Goal: Task Accomplishment & Management: Use online tool/utility

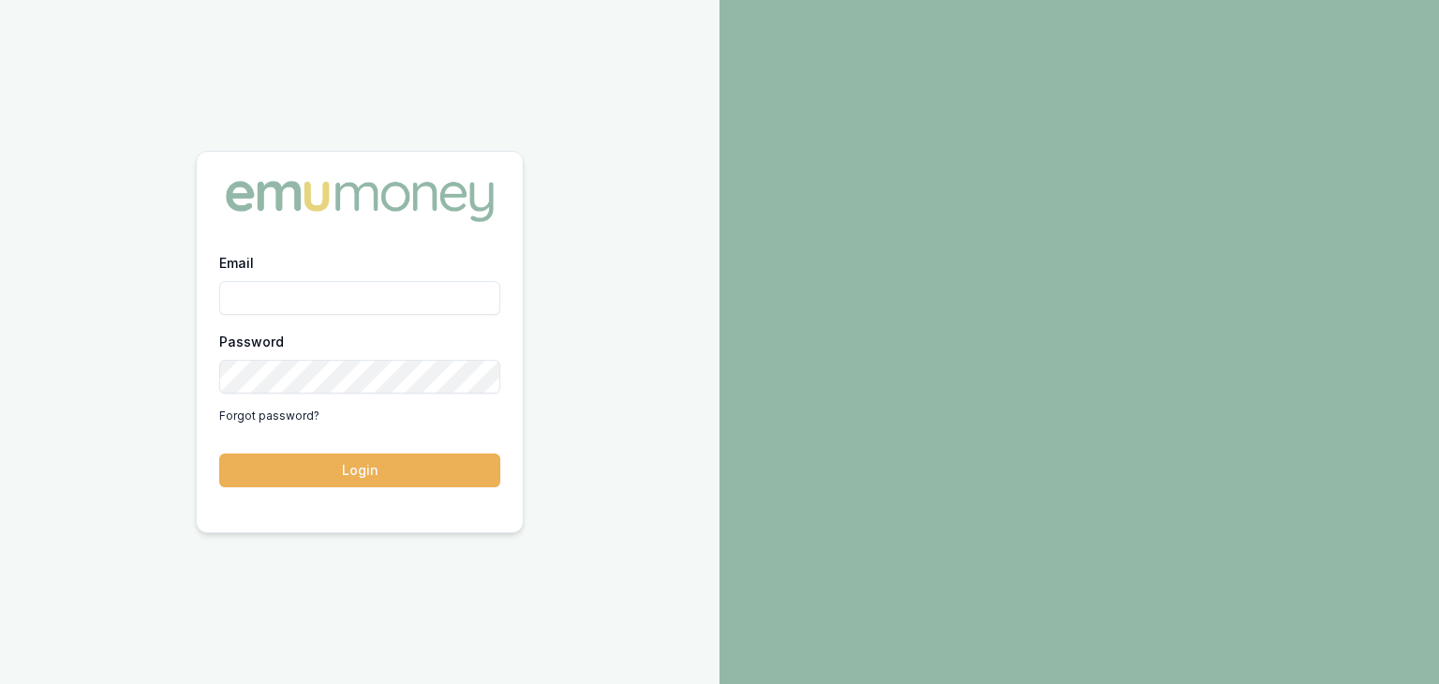
click at [232, 297] on input "Email" at bounding box center [359, 298] width 281 height 34
type input "pinkesh.patel@emumoney.com.au"
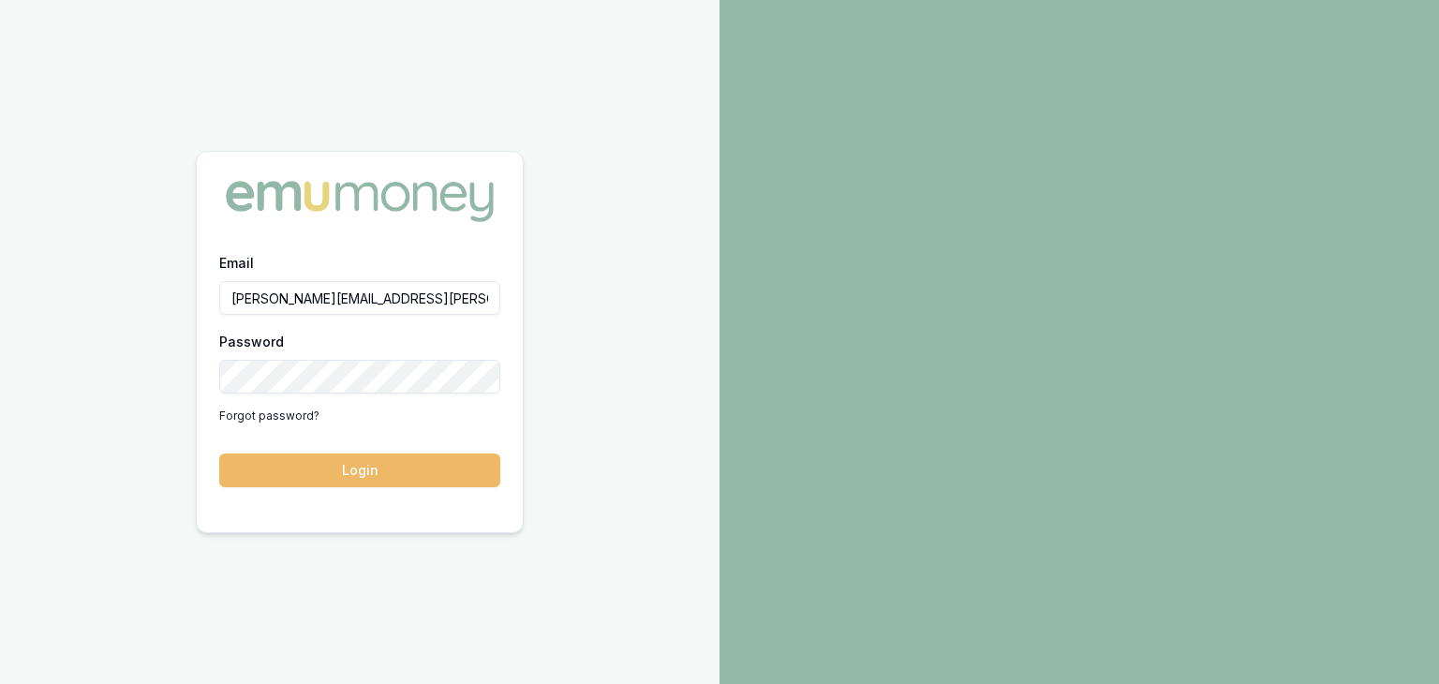
click at [371, 480] on button "Login" at bounding box center [359, 470] width 281 height 34
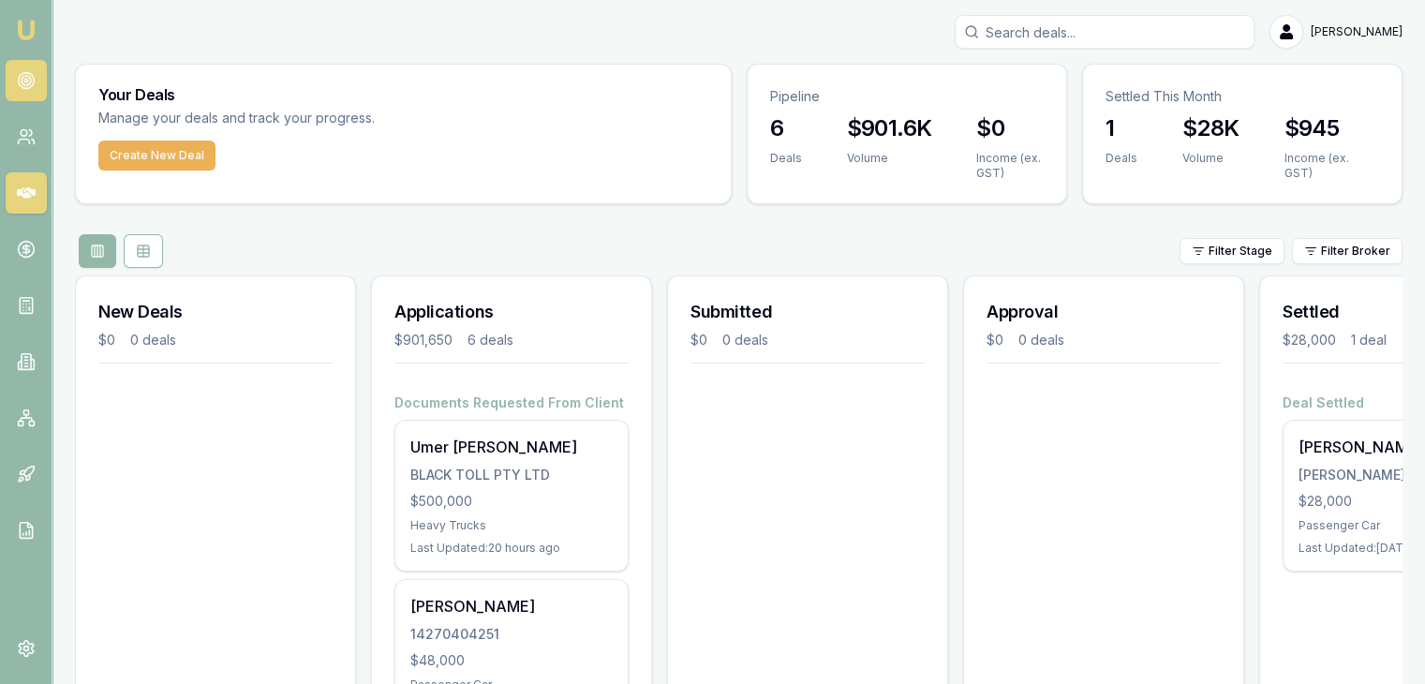
click at [30, 77] on circle at bounding box center [26, 80] width 9 height 9
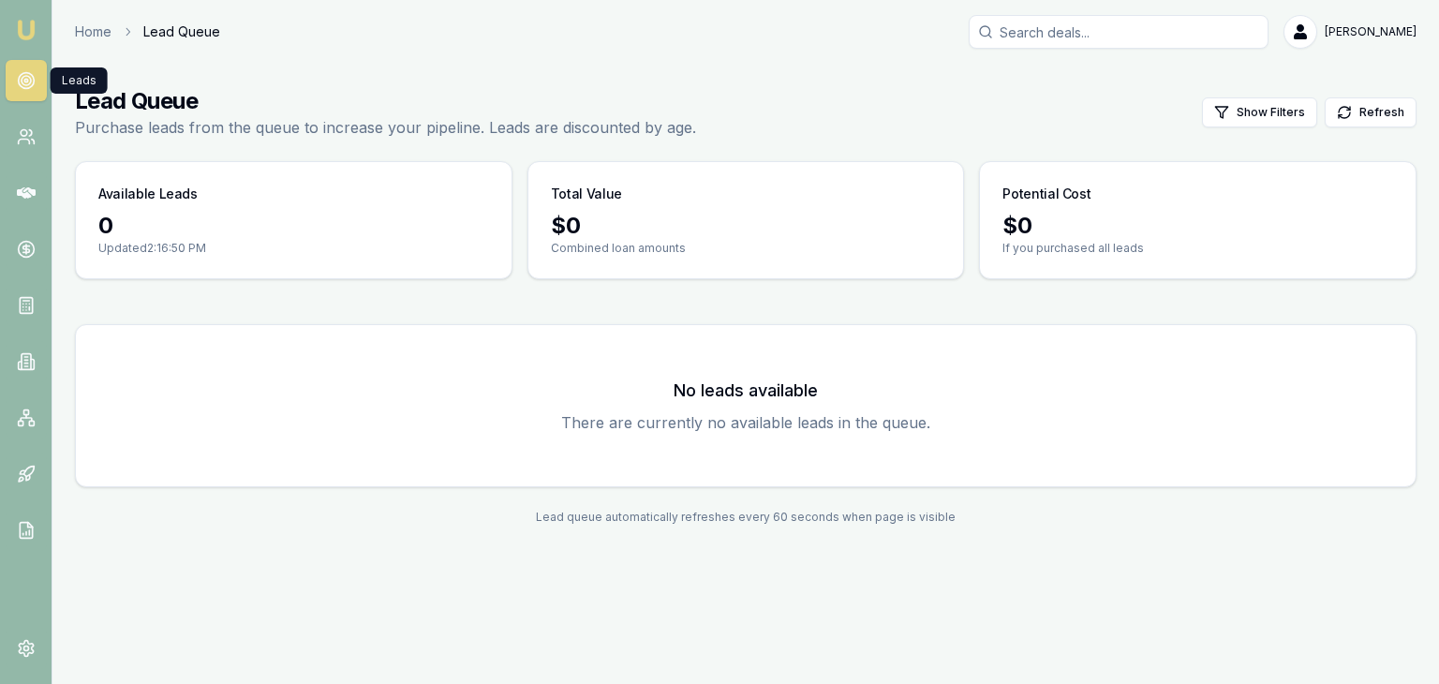
click at [30, 77] on circle at bounding box center [26, 80] width 9 height 9
click at [21, 133] on circle at bounding box center [24, 133] width 7 height 7
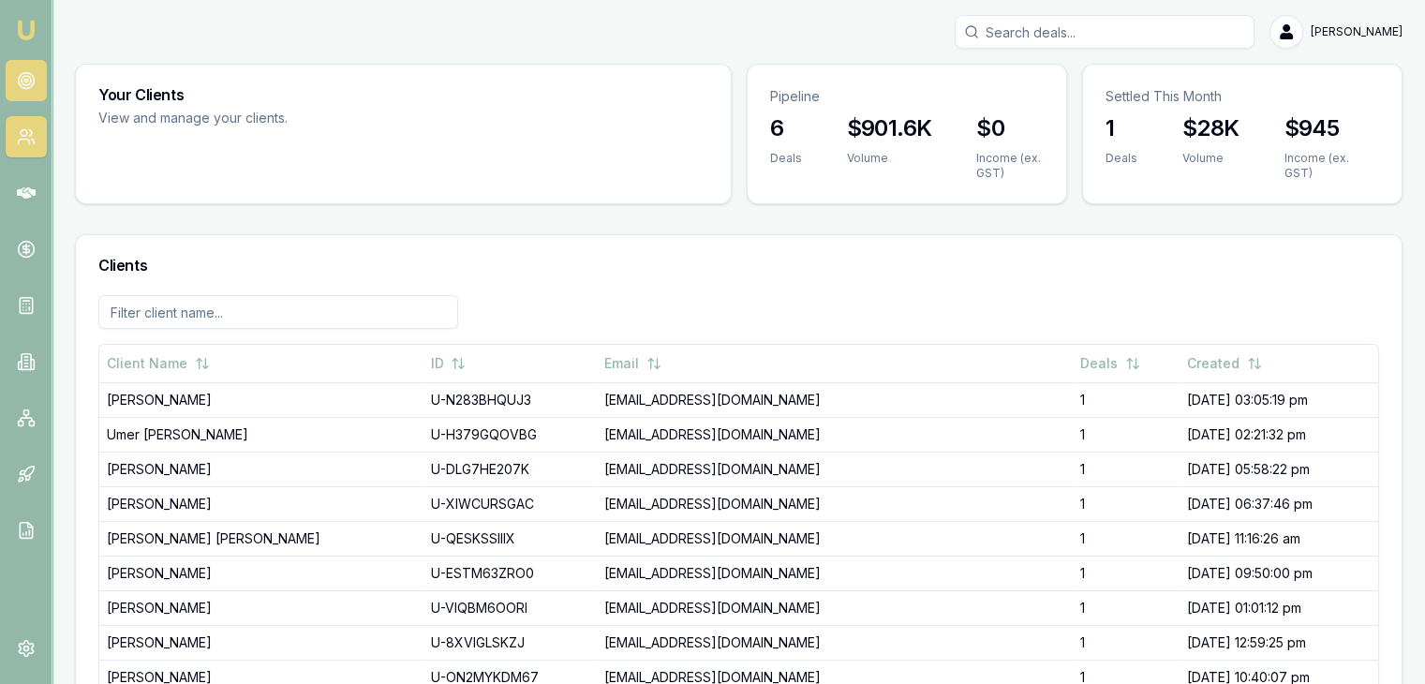
click at [22, 82] on circle at bounding box center [26, 80] width 9 height 9
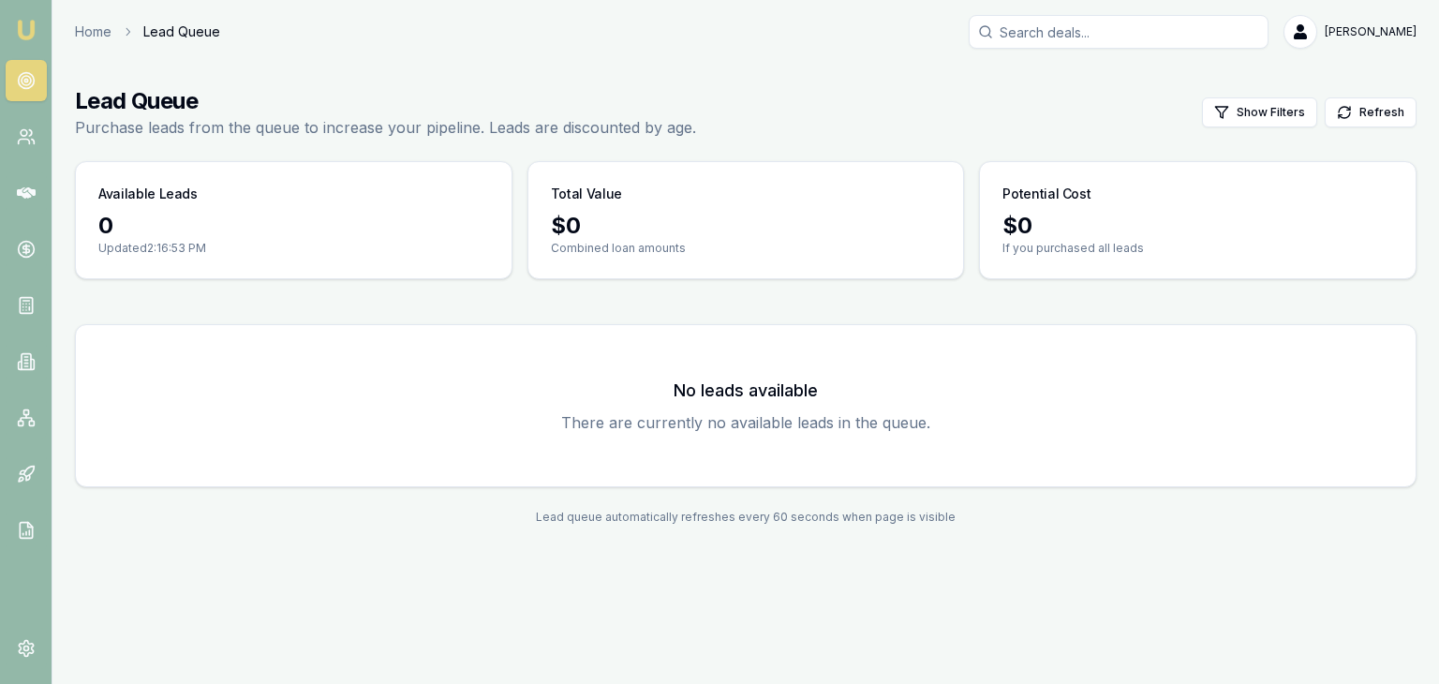
click at [26, 31] on img at bounding box center [26, 30] width 22 height 22
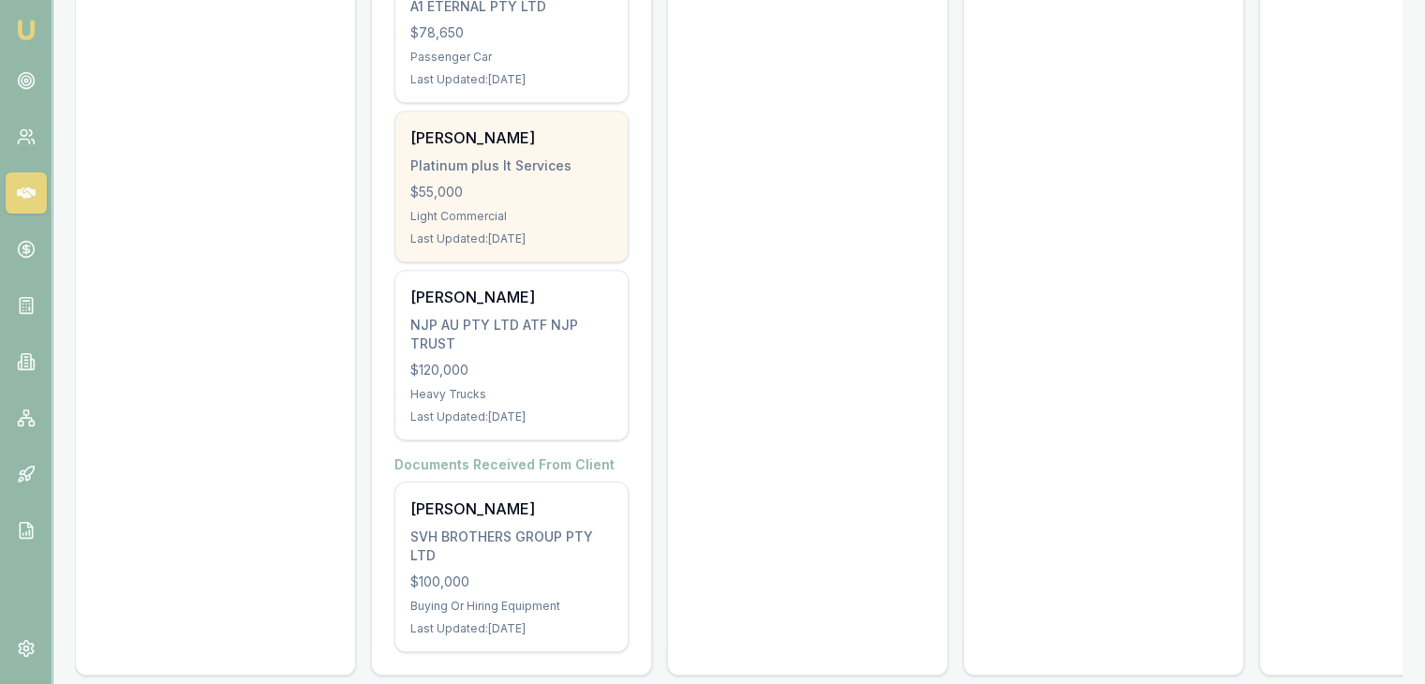
scroll to position [820, 0]
